Goal: Find specific page/section: Find specific page/section

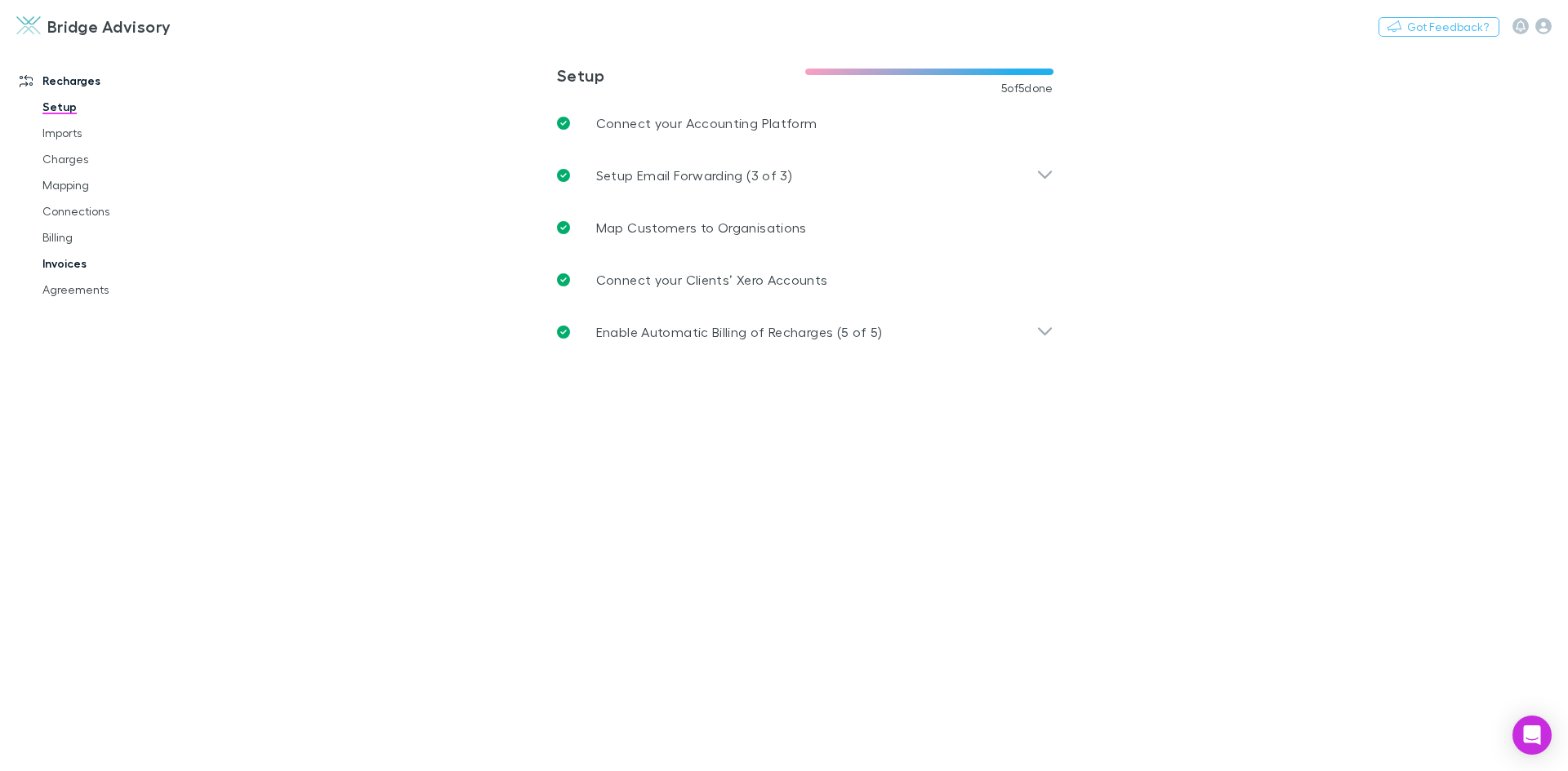
click at [70, 268] on link "Invoices" at bounding box center [123, 264] width 194 height 26
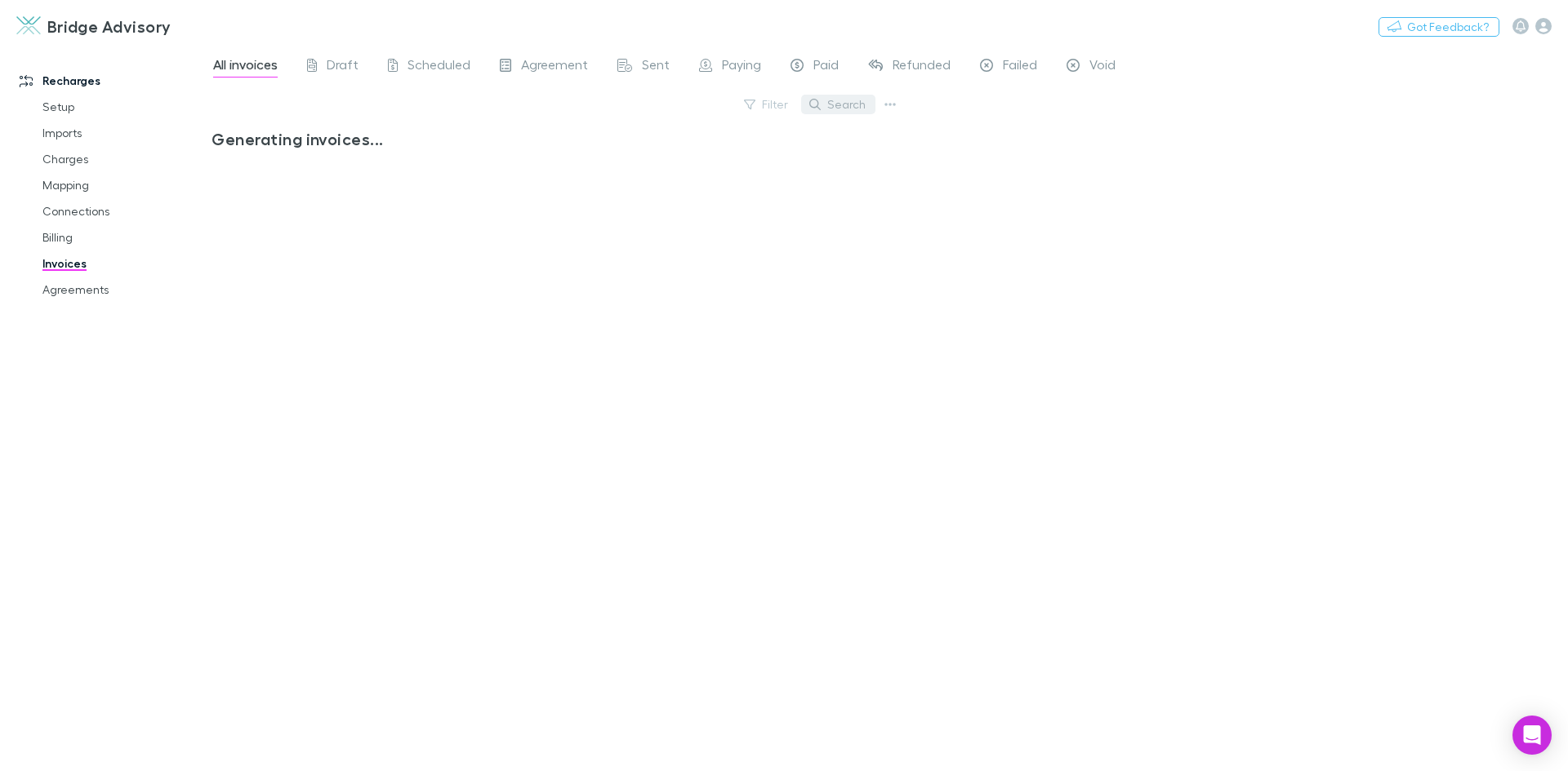
click at [841, 110] on button "Search" at bounding box center [838, 104] width 75 height 20
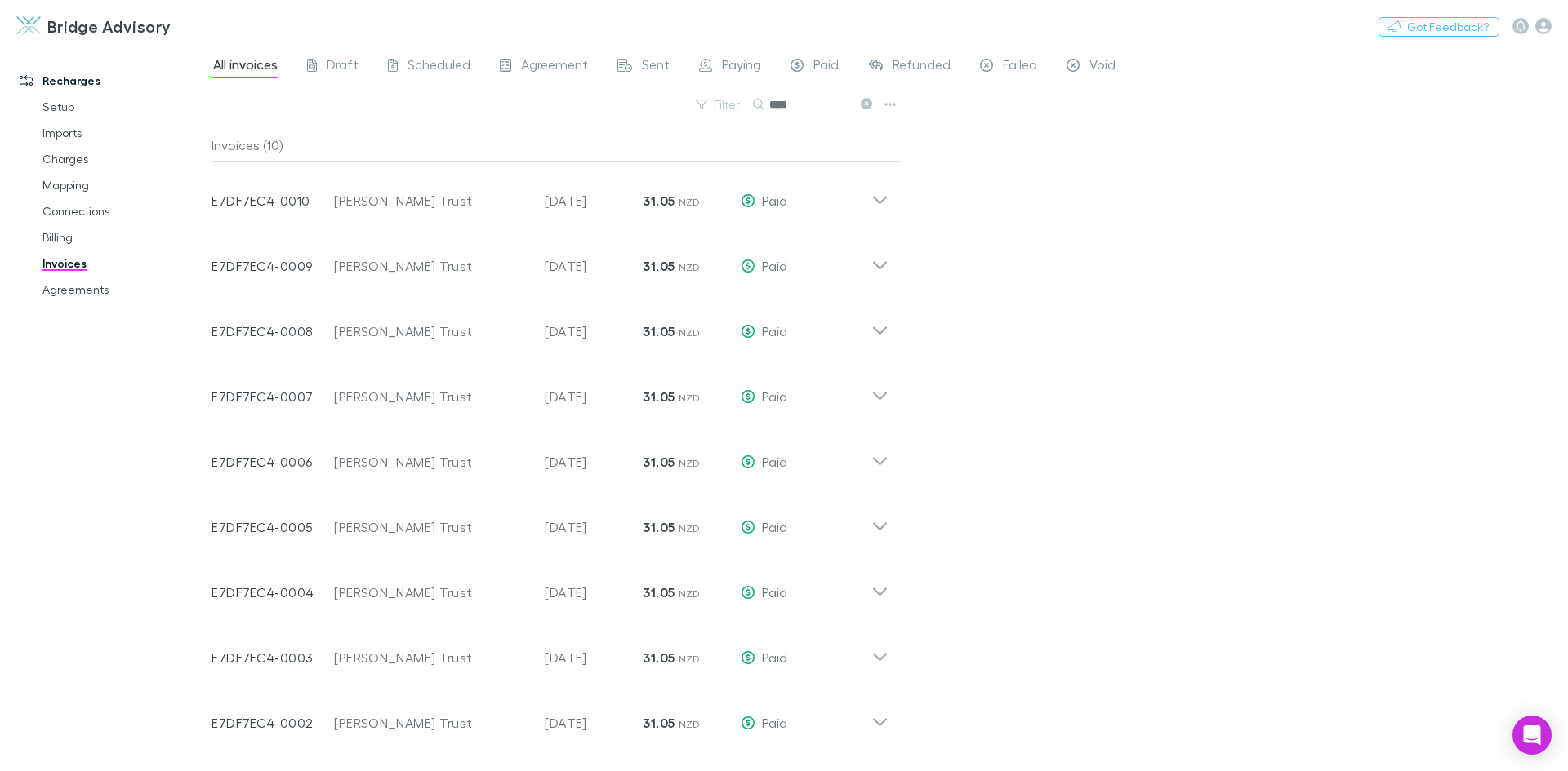
type input "****"
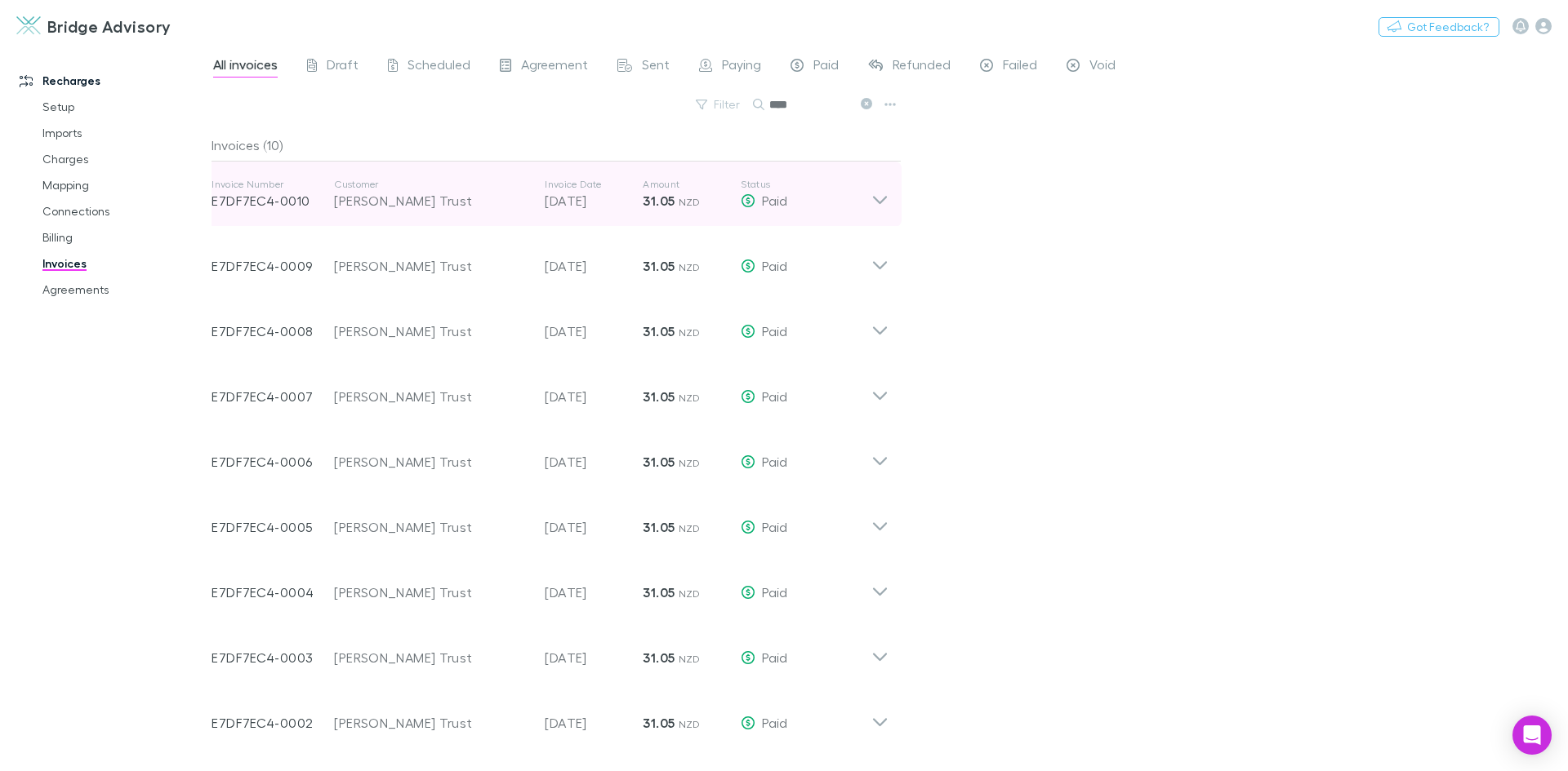
click at [881, 201] on icon at bounding box center [879, 194] width 17 height 32
